Goal: Share content: Share content

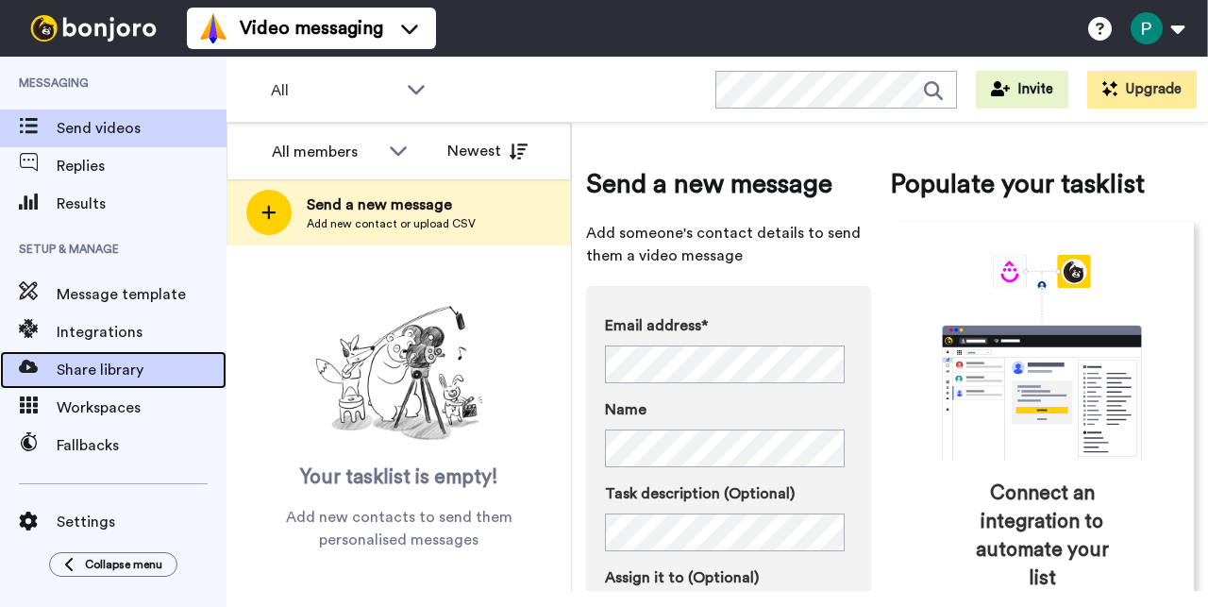
scroll to position [46, 0]
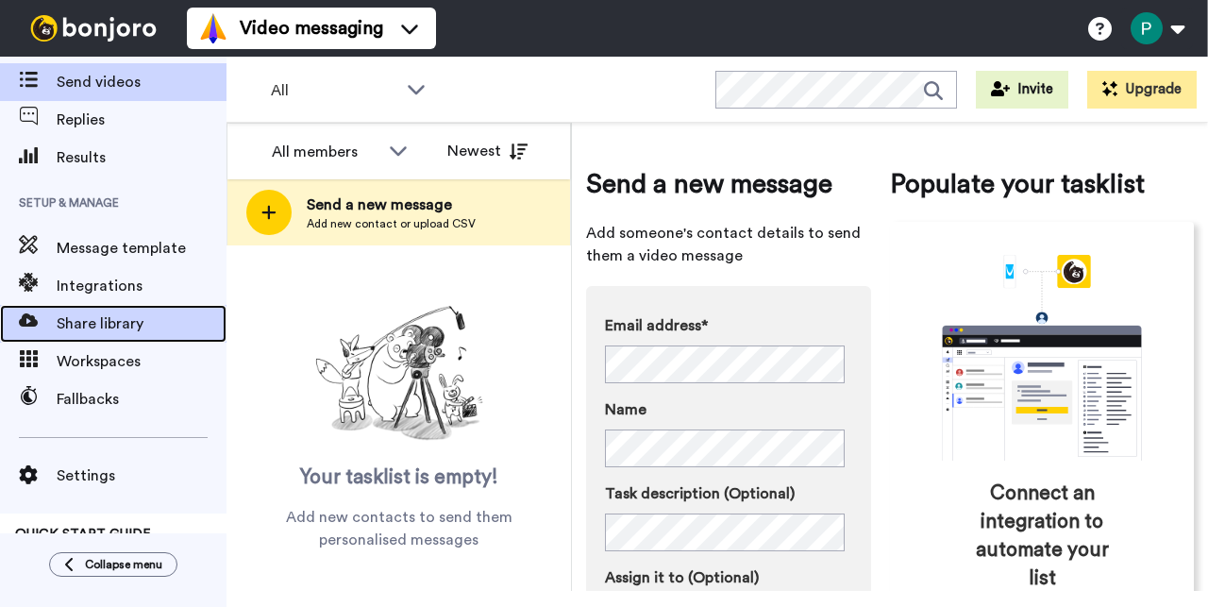
click at [132, 323] on span "Share library" at bounding box center [142, 323] width 170 height 23
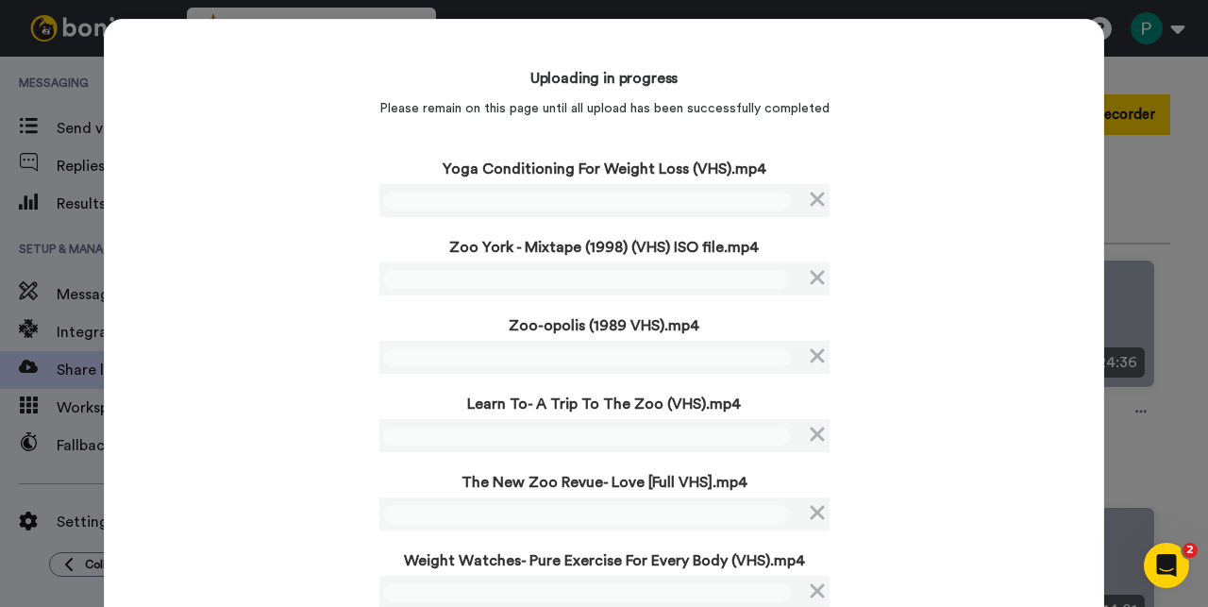
click at [146, 415] on div "Uploading in progress Please remain on this page until all upload has been succ…" at bounding box center [604, 333] width 1000 height 628
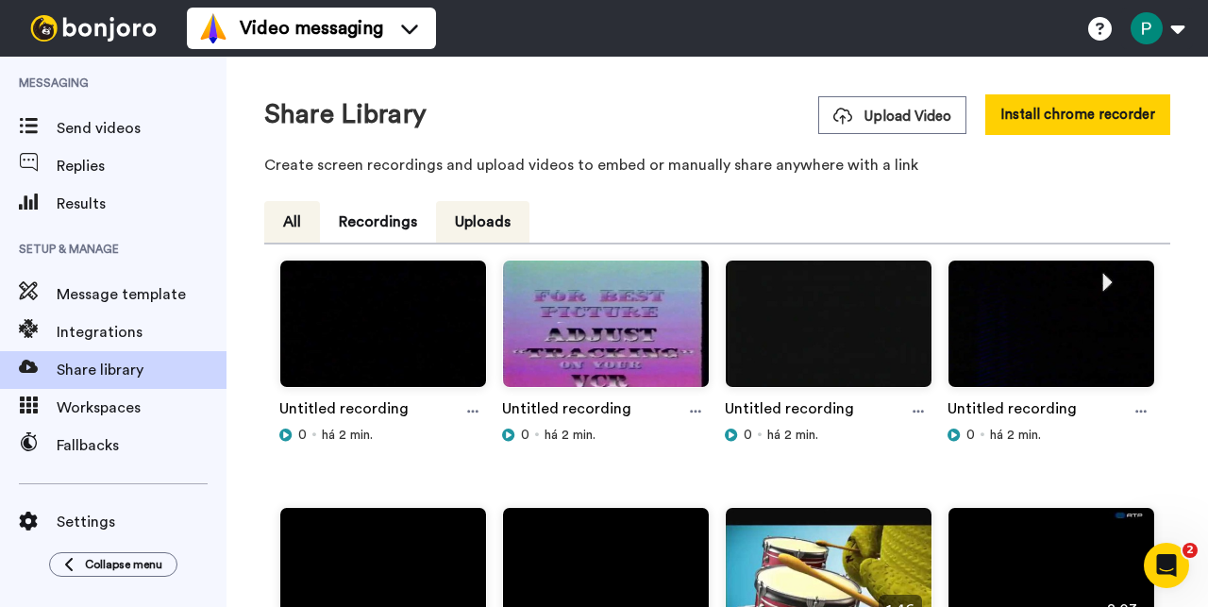
click at [290, 211] on button "All" at bounding box center [292, 222] width 56 height 42
